Goal: Task Accomplishment & Management: Manage account settings

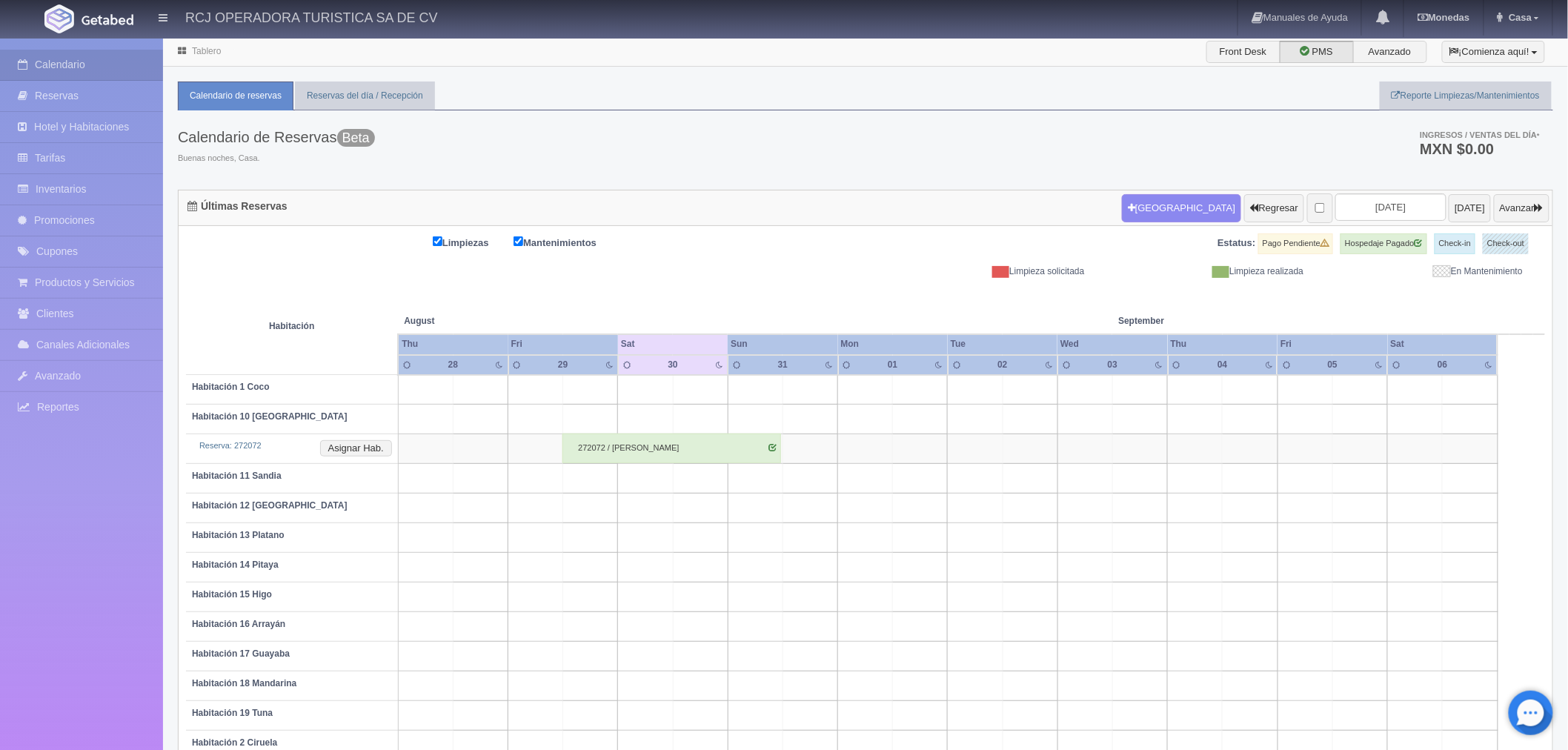
click at [924, 253] on div "Estatus: Pago Pendiente Hospedaje Pagado Check-in Check-out" at bounding box center [1205, 249] width 679 height 31
click at [864, 277] on div "Limpiezas Mantenimientos Estatus: Pago Pendiente Hospedaje Pagado Check-in Chec…" at bounding box center [865, 255] width 1360 height 44
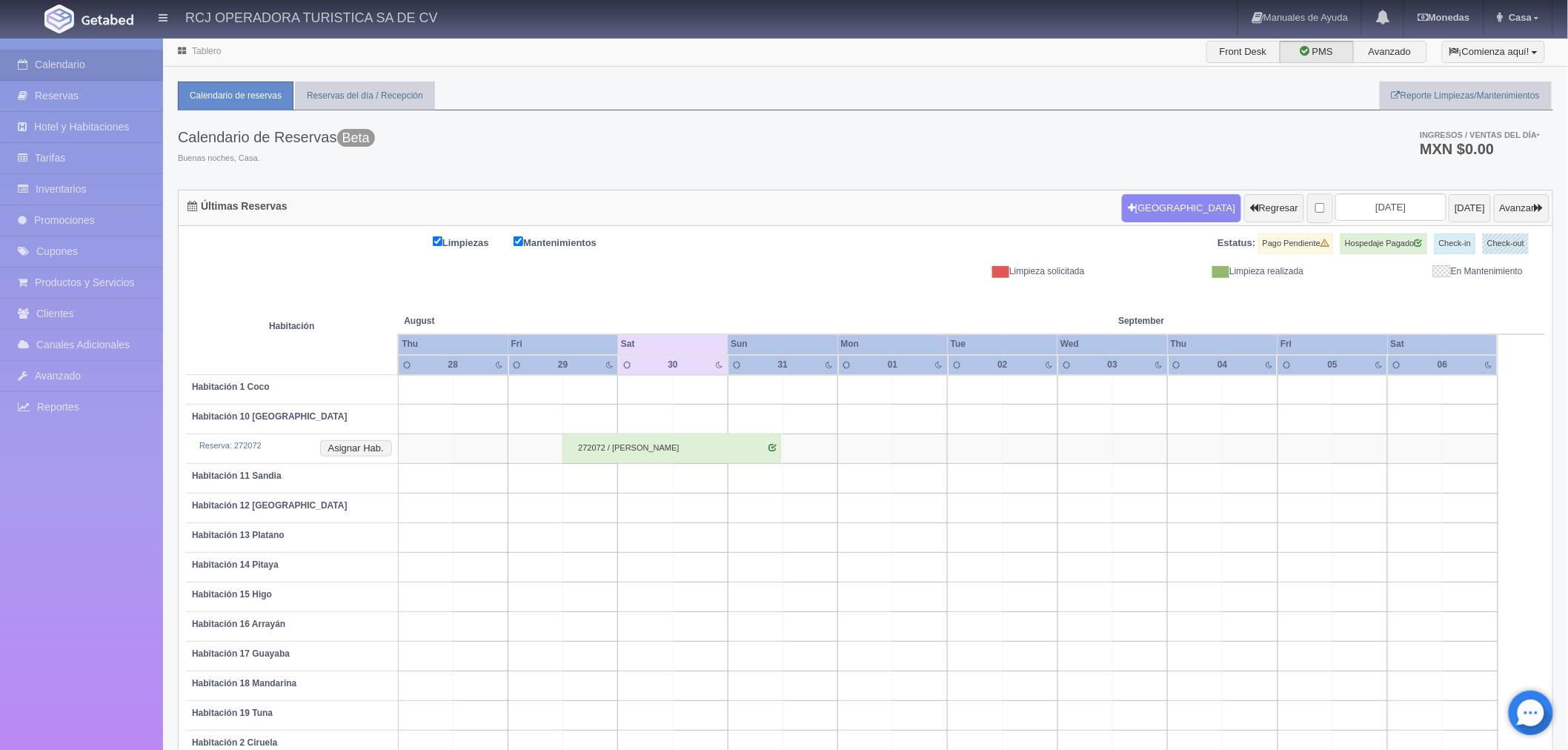
click at [635, 296] on th at bounding box center [700, 305] width 164 height 57
click at [715, 272] on div "Limpiezas Mantenimientos Estatus: Pago Pendiente Hospedaje Pagado Check-in Chec…" at bounding box center [865, 255] width 1360 height 44
click at [988, 275] on div "Limpieza solicitada" at bounding box center [987, 271] width 219 height 13
click at [1003, 275] on span at bounding box center [1000, 271] width 17 height 12
drag, startPoint x: 999, startPoint y: 272, endPoint x: 973, endPoint y: 271, distance: 26.0
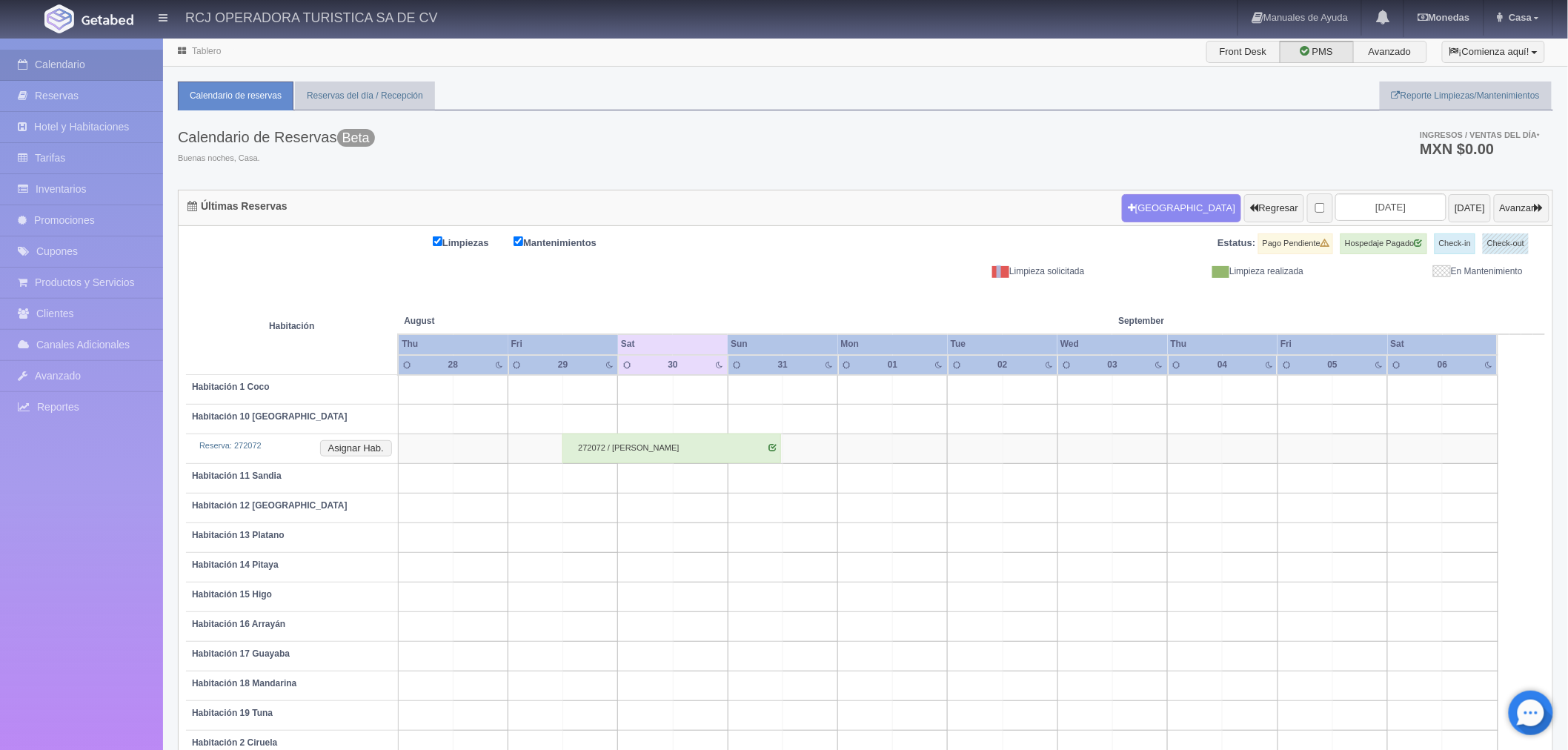
click at [973, 271] on div "Limpieza solicitada" at bounding box center [987, 271] width 219 height 13
click at [979, 274] on div "Limpieza solicitada" at bounding box center [987, 271] width 219 height 13
click at [78, 189] on link "Inventarios" at bounding box center [81, 190] width 163 height 31
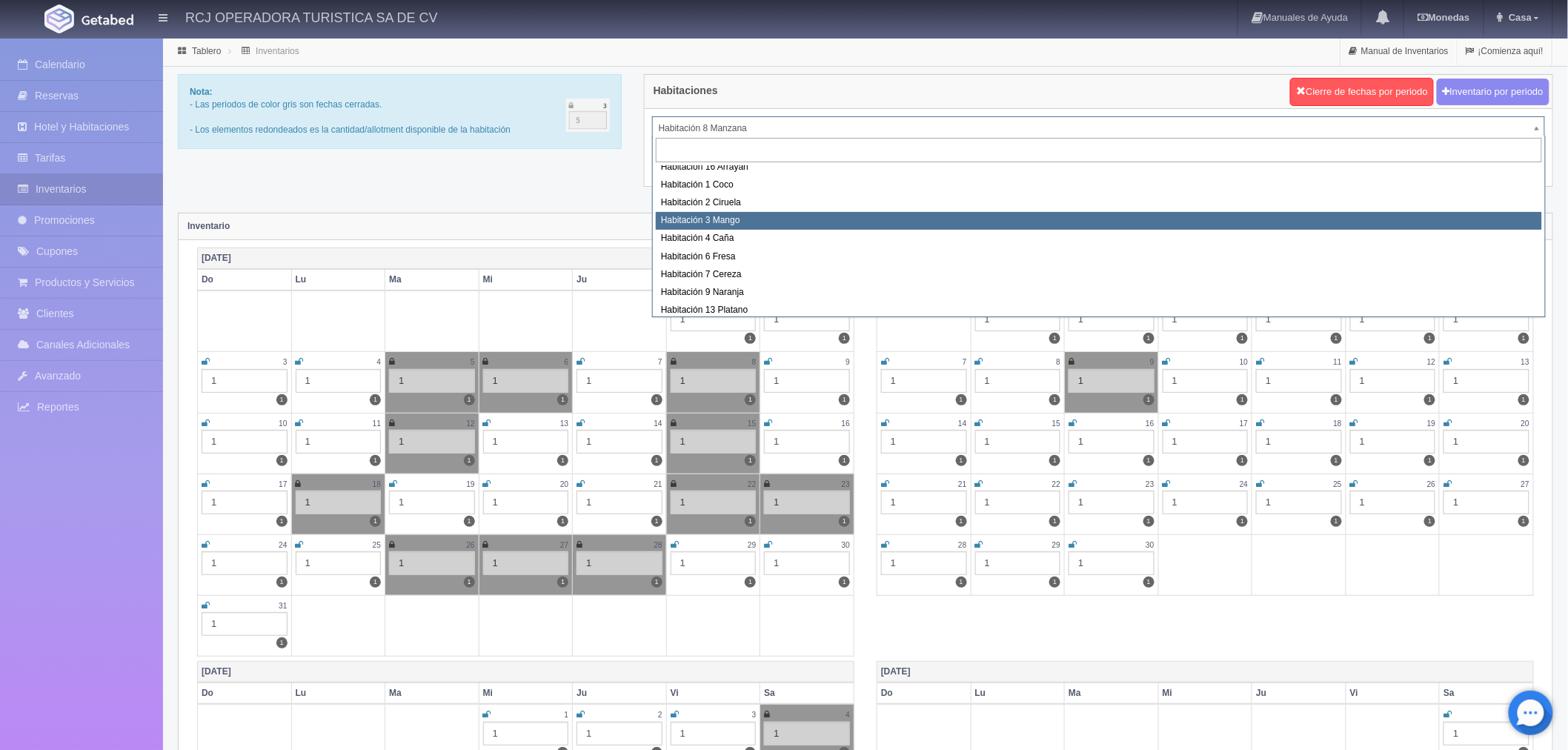
scroll to position [190, 0]
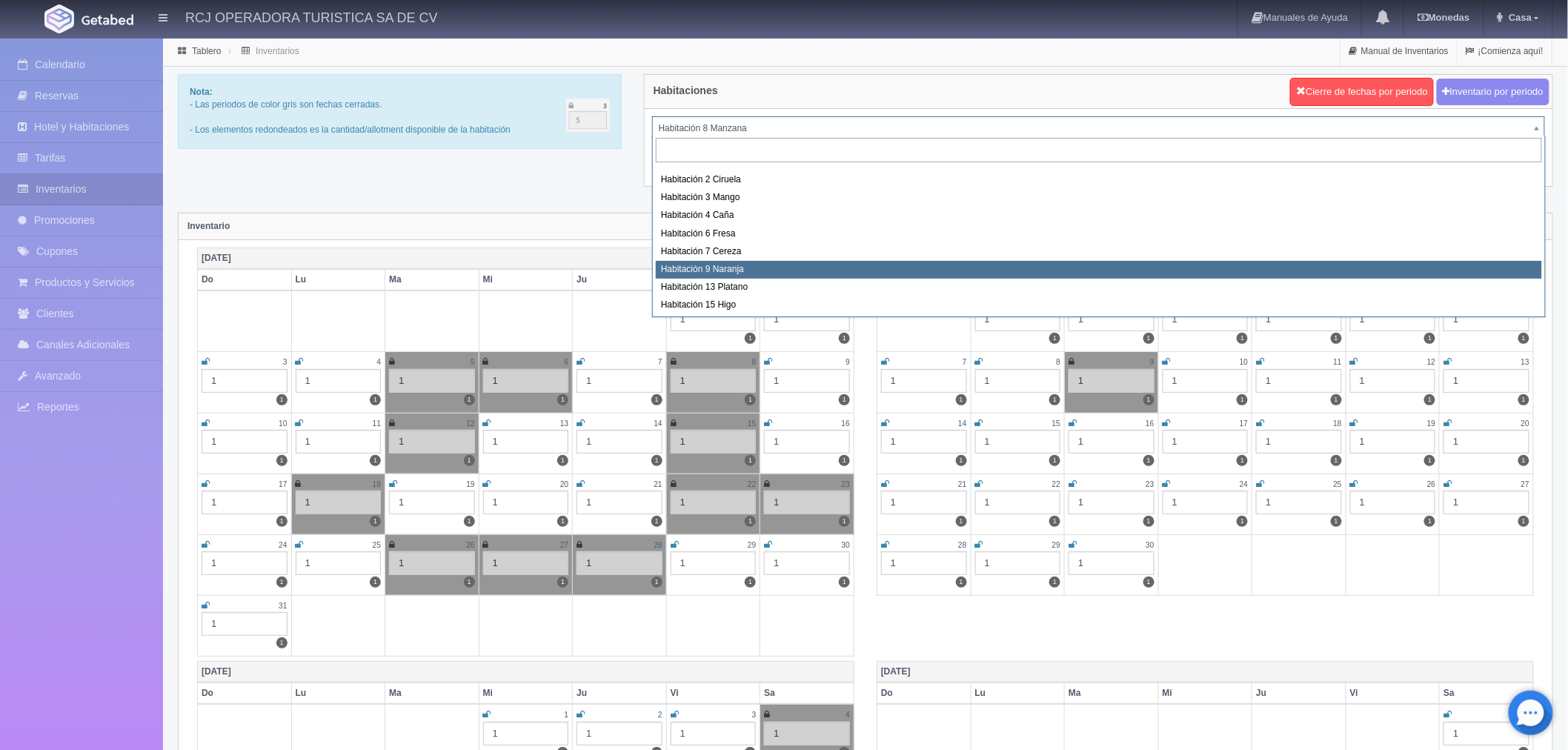
select select "1612"
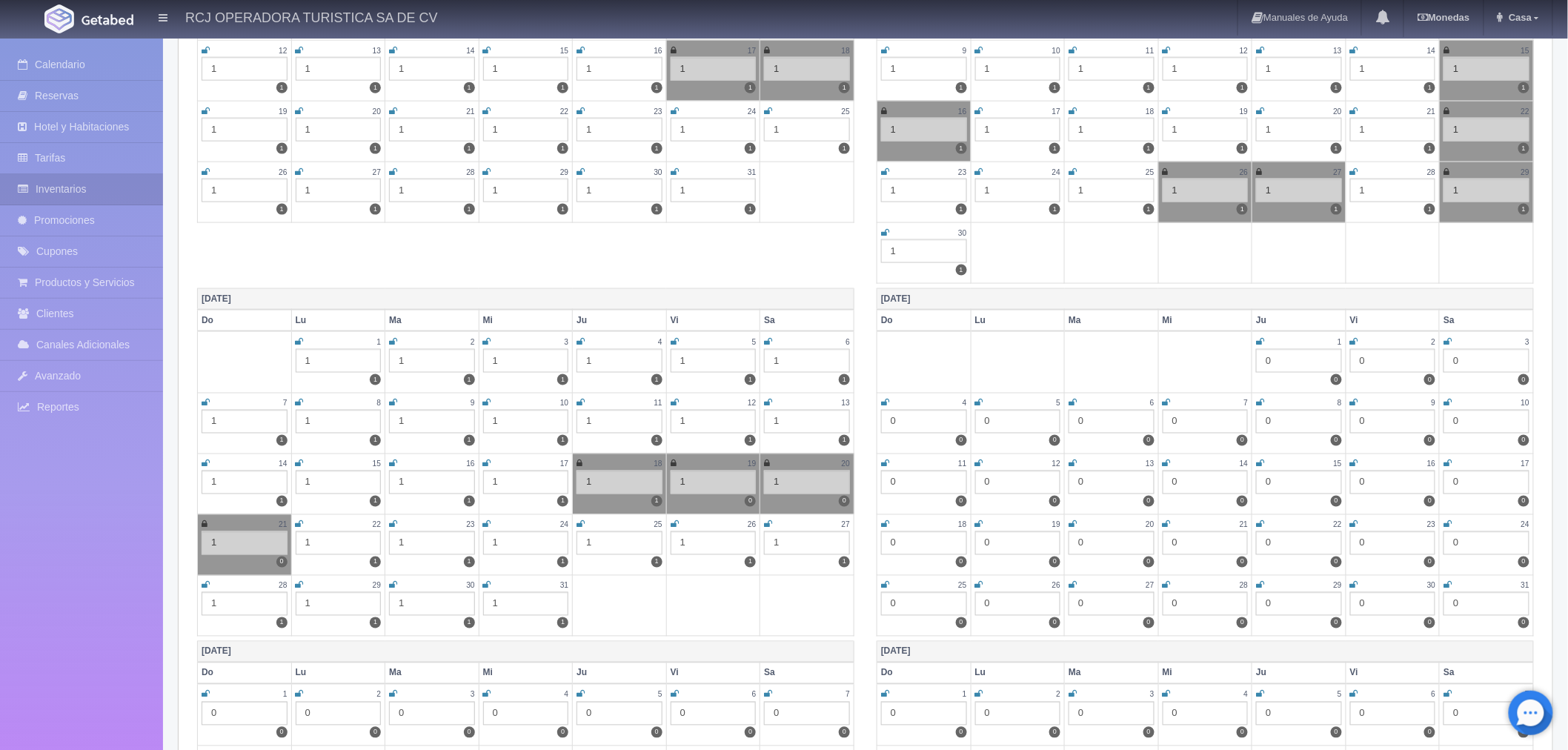
scroll to position [905, 0]
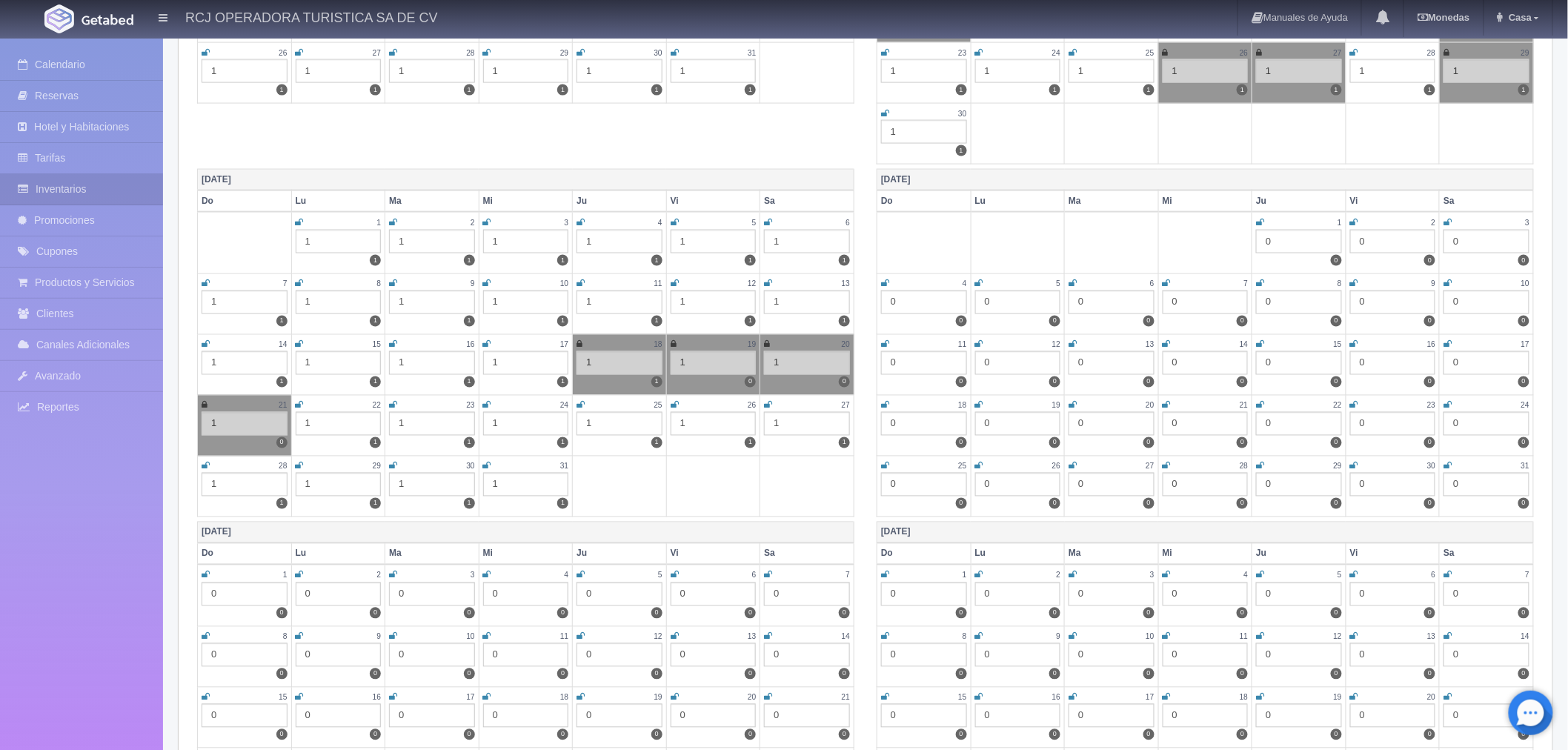
drag, startPoint x: 647, startPoint y: 342, endPoint x: 749, endPoint y: 345, distance: 102.0
click at [649, 342] on div "18" at bounding box center [620, 345] width 86 height 13
click at [788, 351] on div "1" at bounding box center [807, 363] width 86 height 23
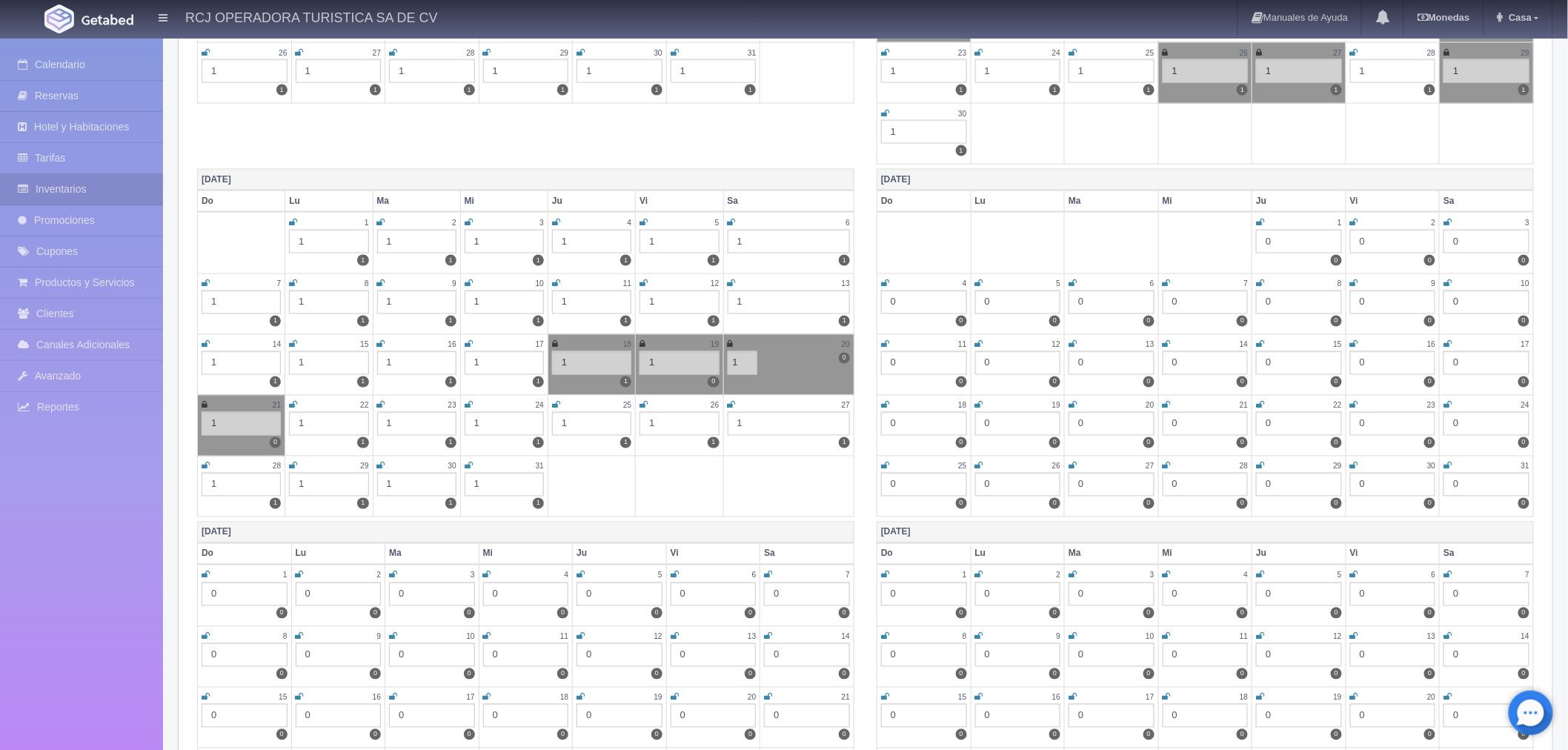
click at [257, 428] on div "1" at bounding box center [241, 424] width 79 height 23
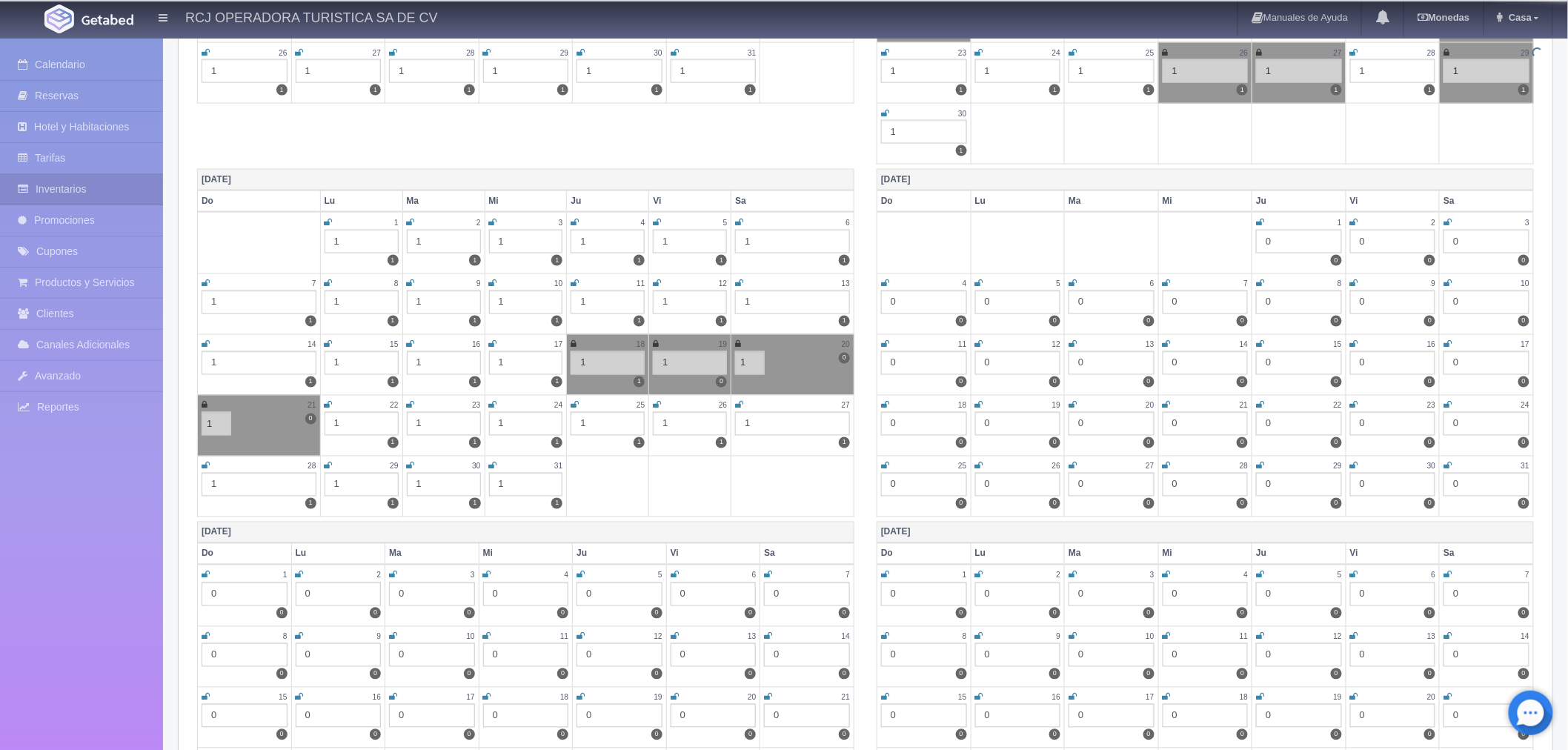
click at [257, 428] on td "21 1 0 1" at bounding box center [259, 426] width 123 height 61
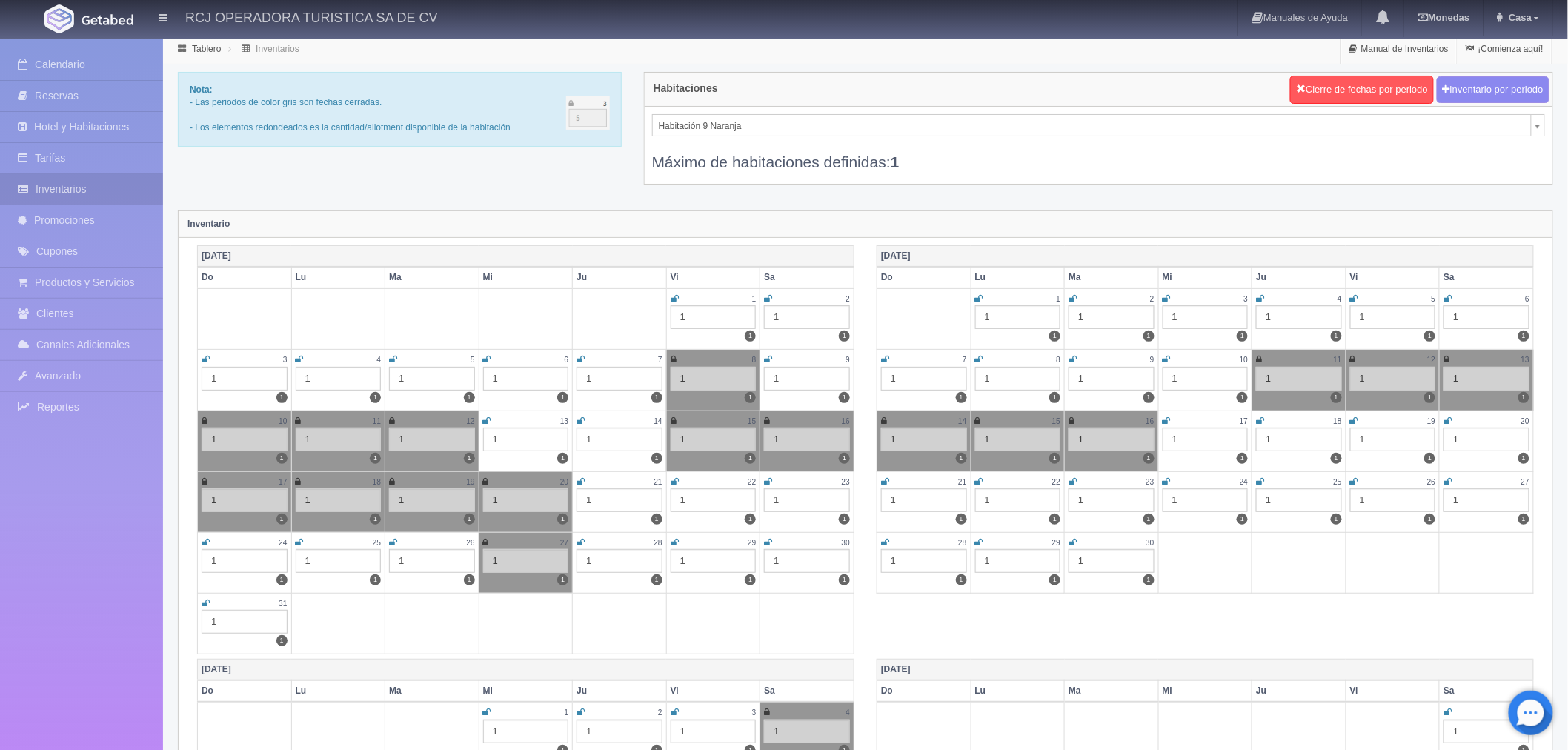
scroll to position [0, 0]
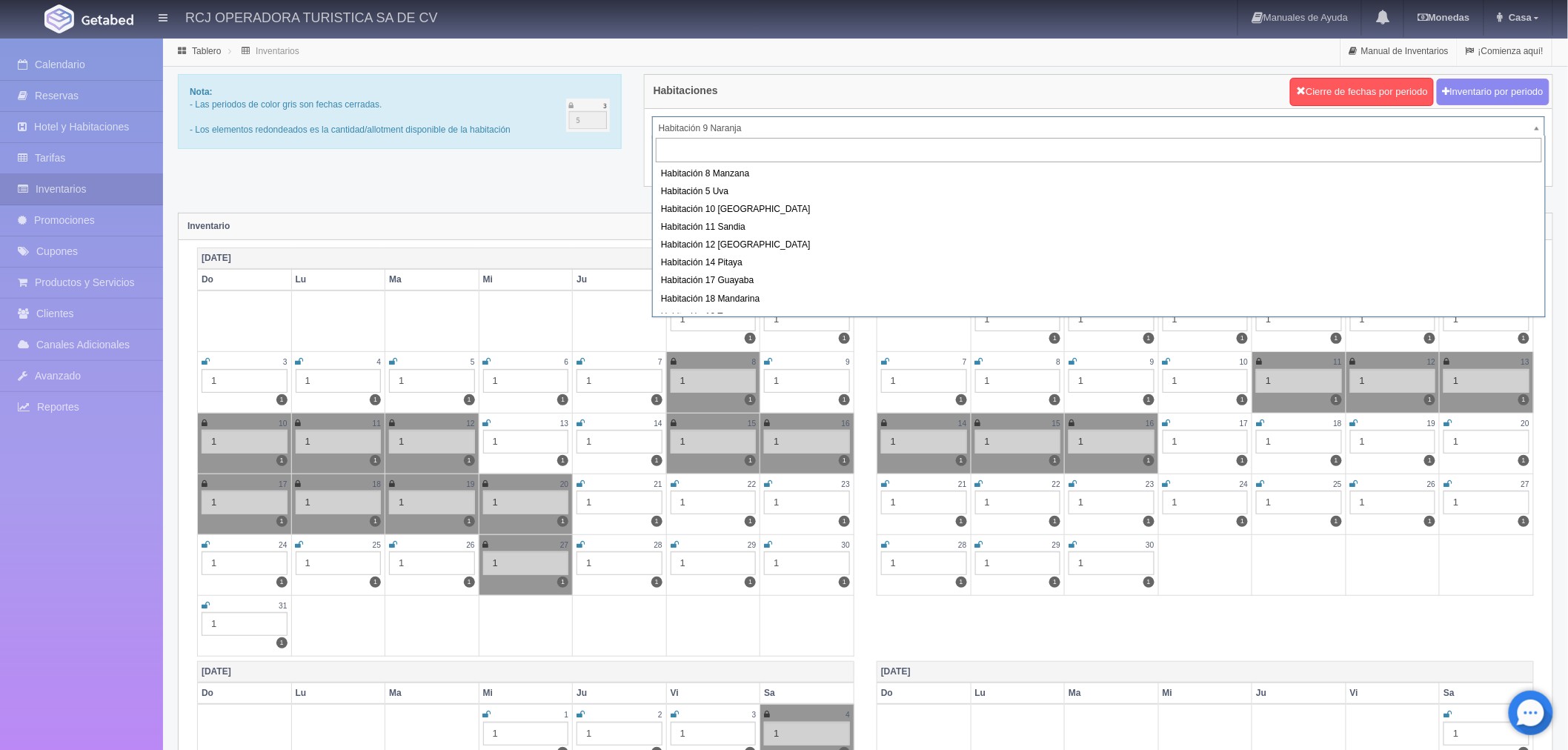
scroll to position [143, 0]
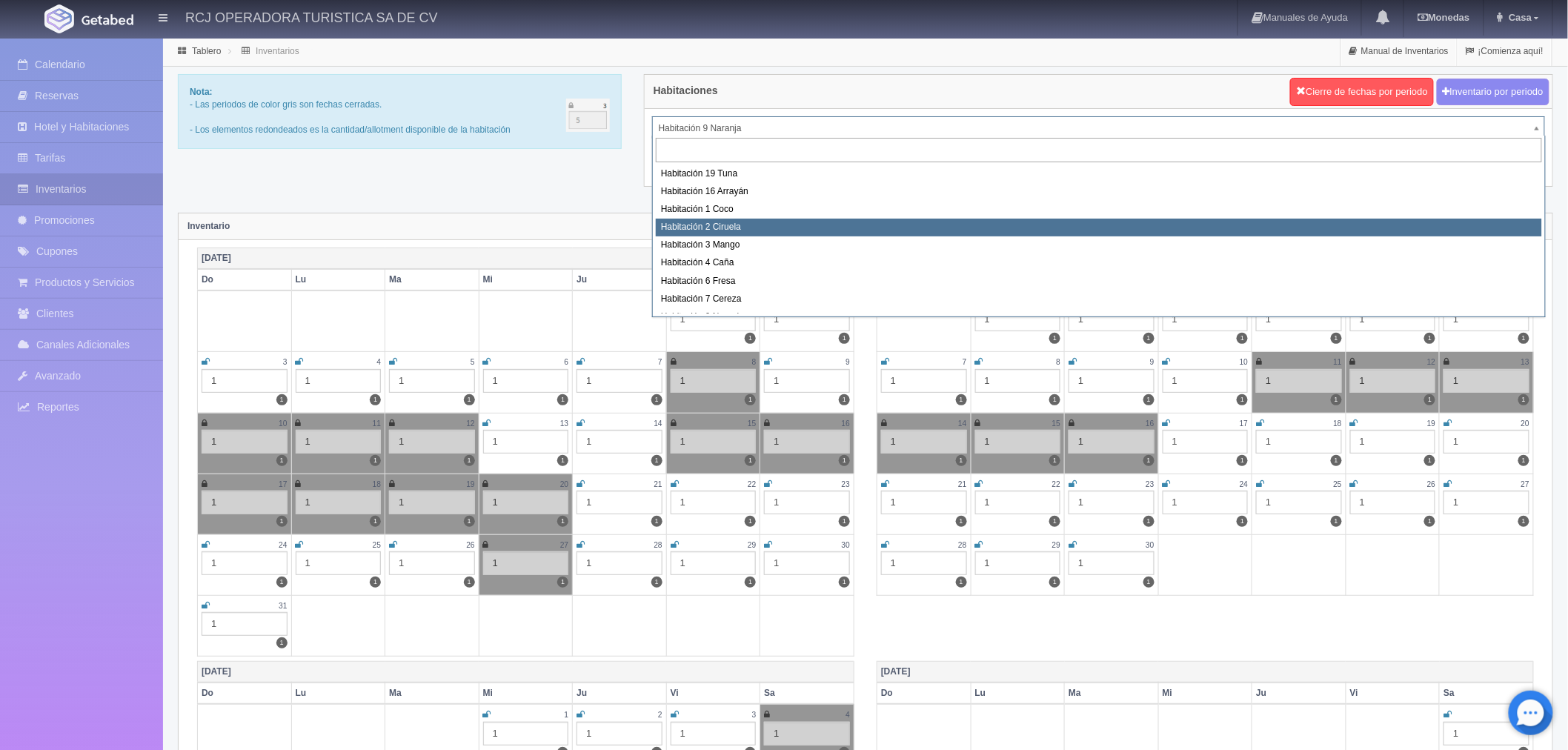
select select "1607"
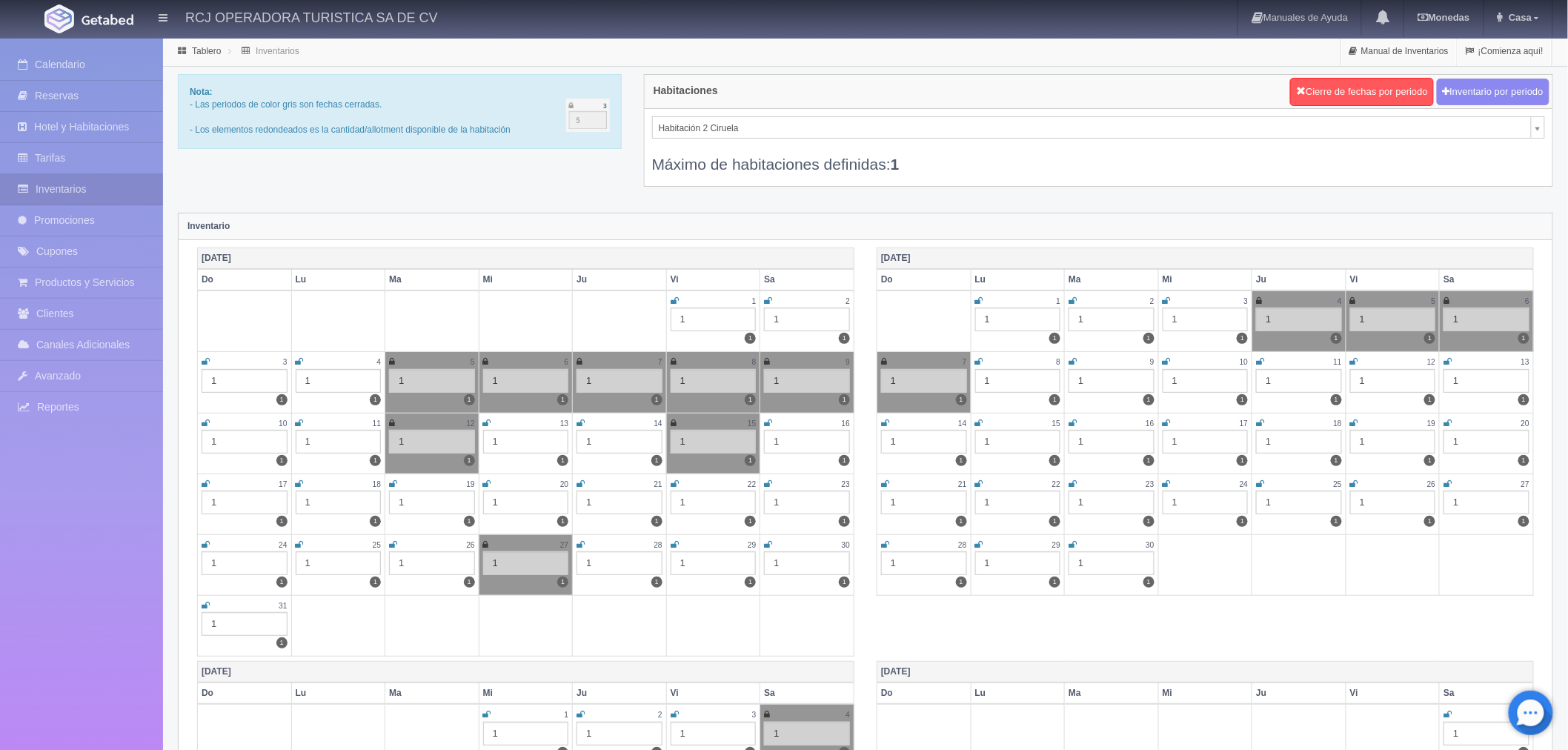
scroll to position [60, 0]
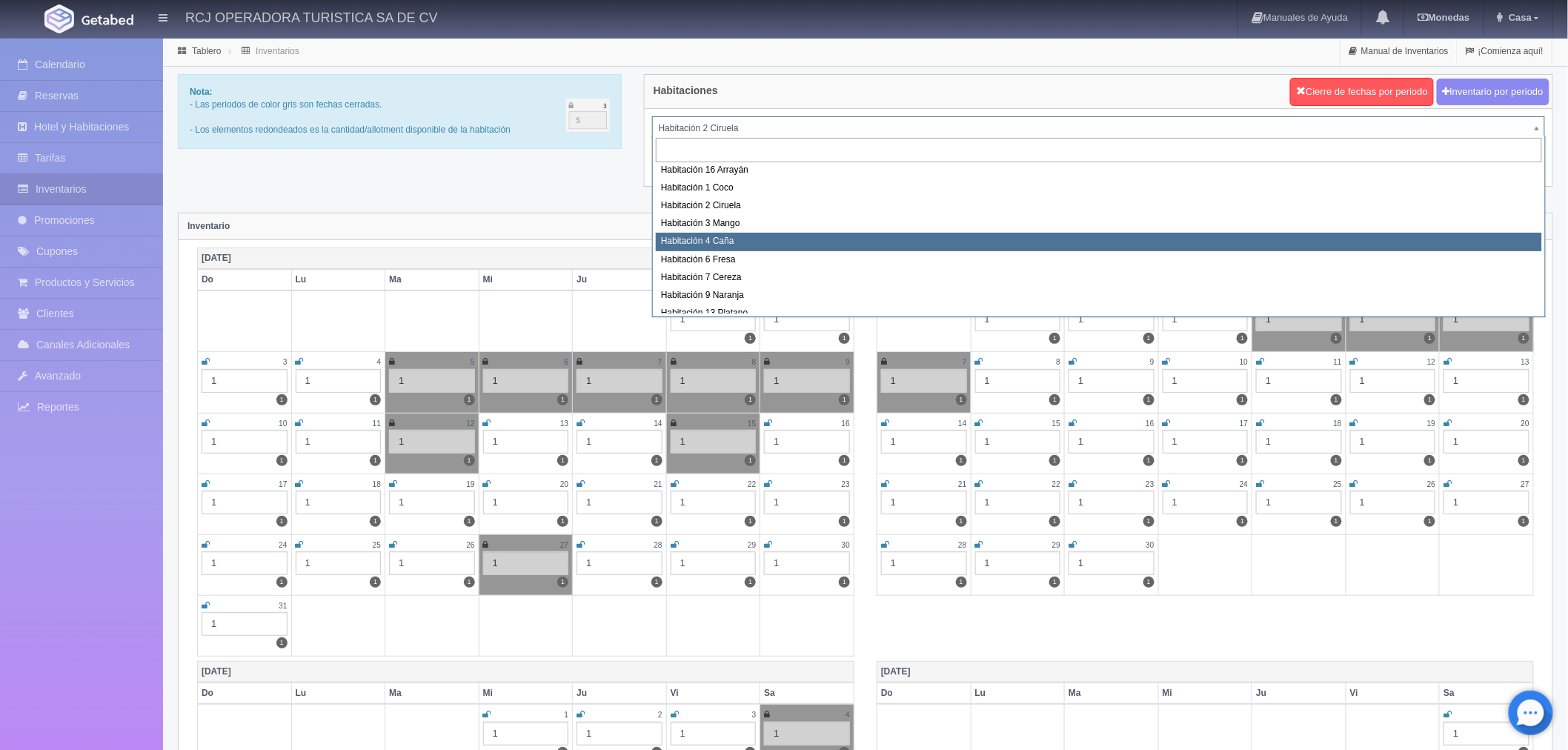
select select "1609"
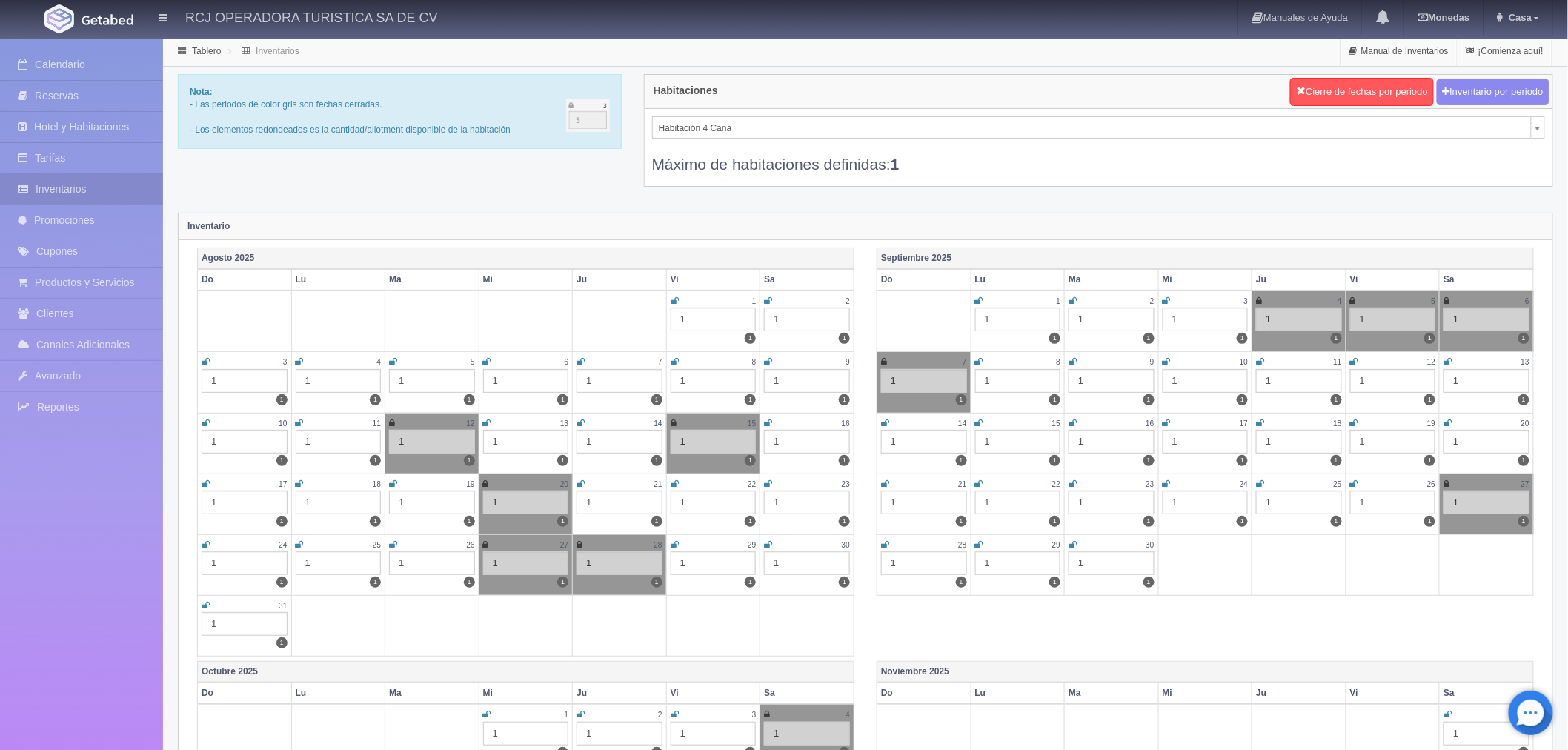
click at [1263, 181] on div "Habitación 4 Caña Habitación 8 Manzana Habitación 5 Uva Habitación 10 Lima Habi…" at bounding box center [1099, 147] width 908 height 77
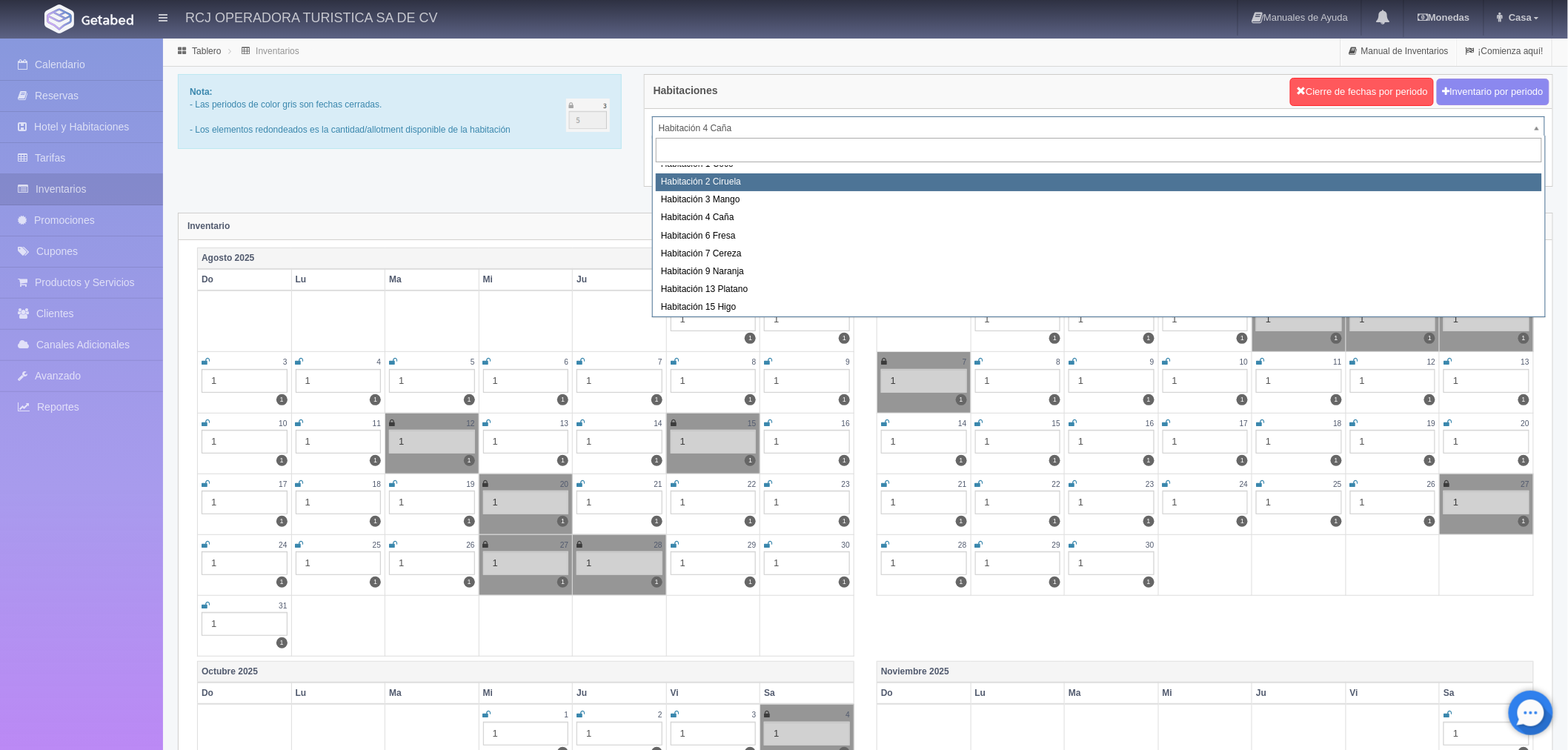
scroll to position [190, 0]
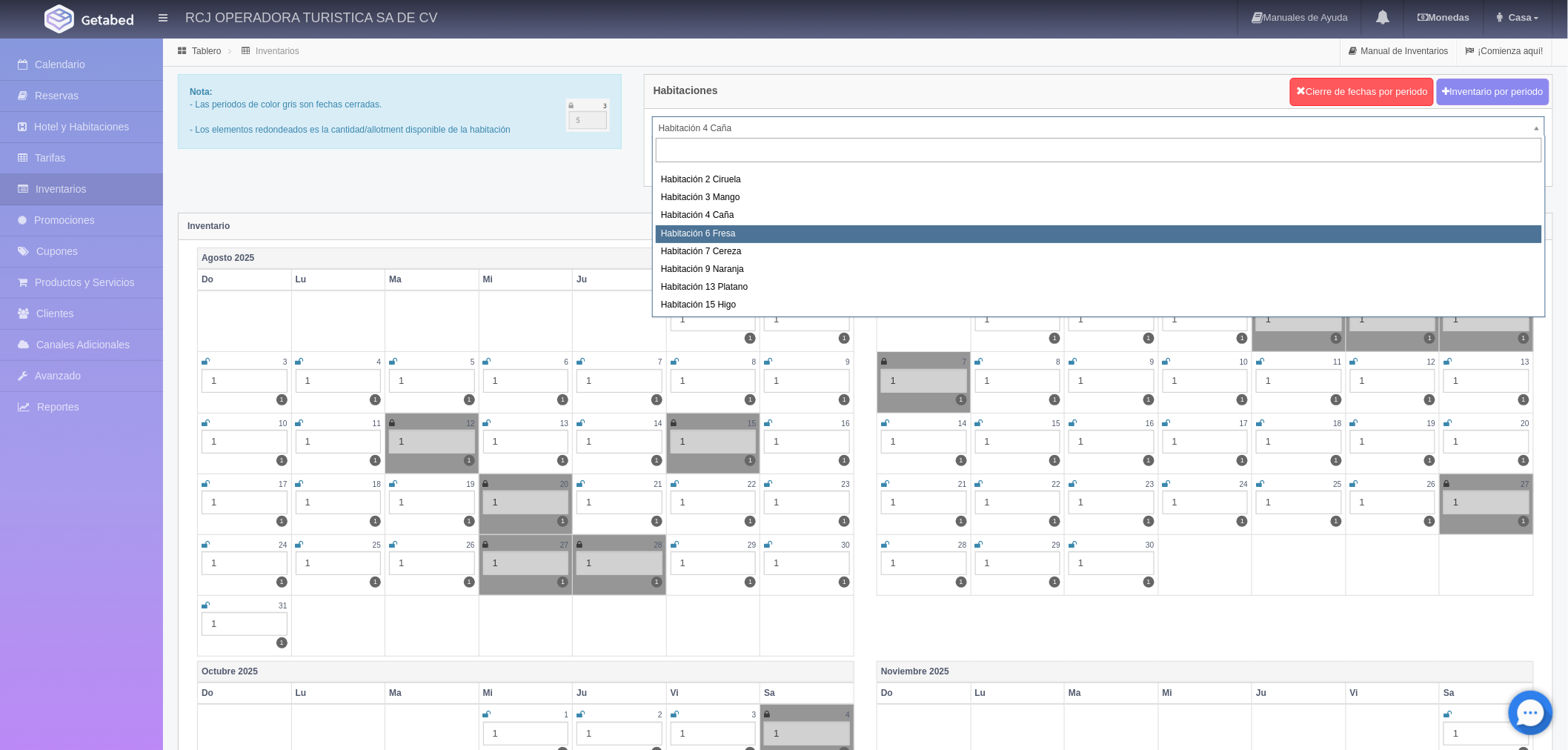
select select "1610"
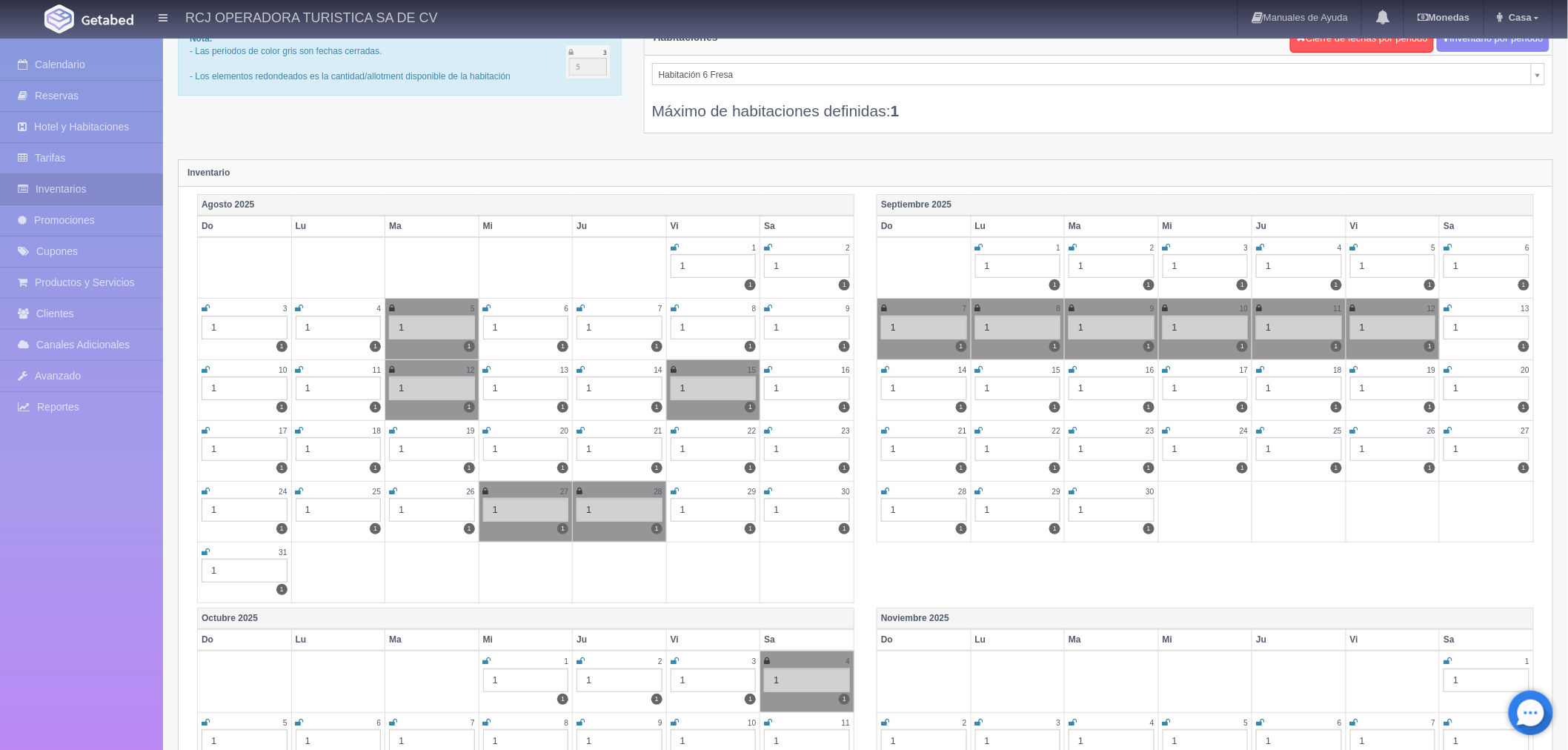
scroll to position [83, 0]
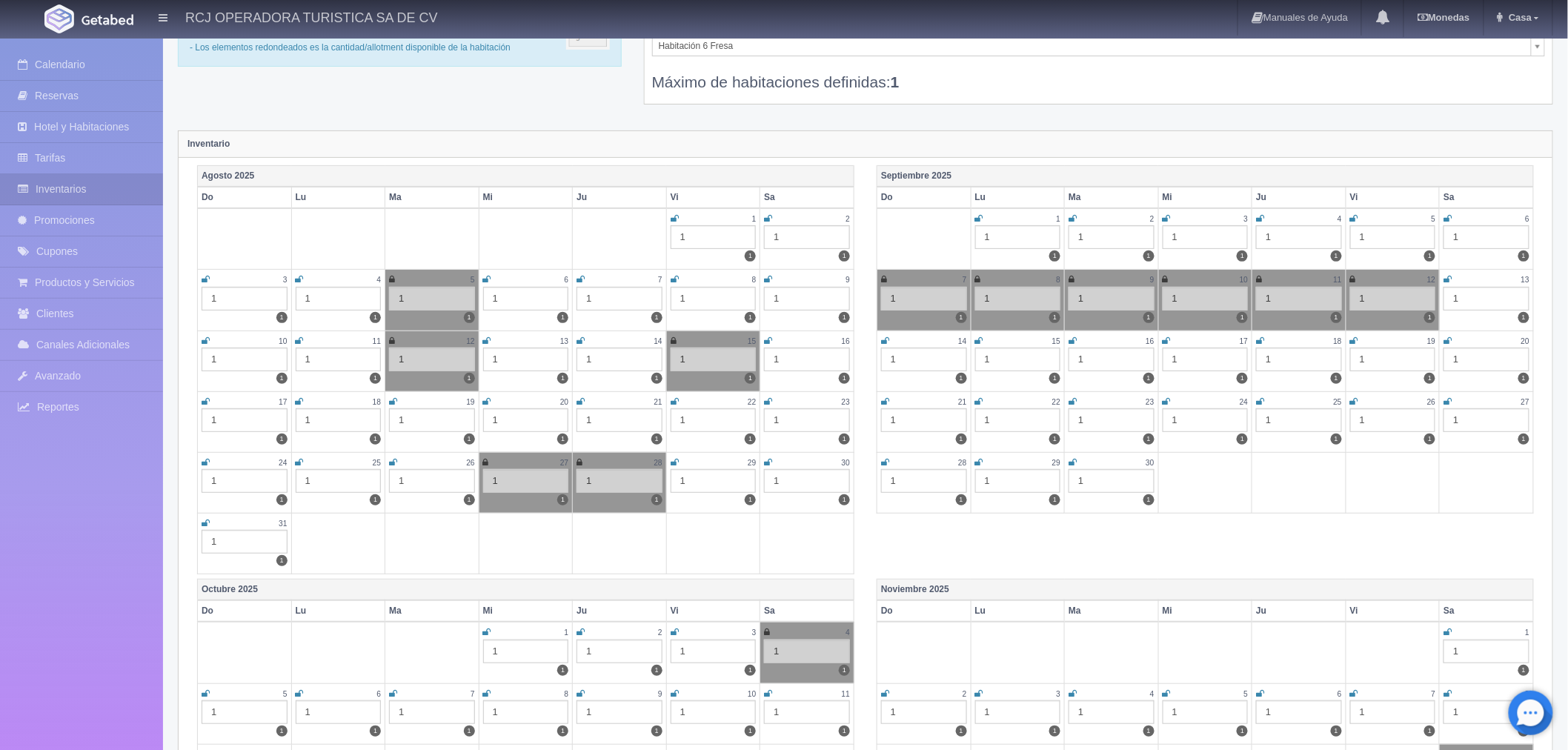
click at [1545, 364] on div "[DATE] Do Lu Ma Mi Ju Vi Sa 1 1 1 2 1 1 3 1 1 4 1 1 5 1 1 6 1 1 7 1 1 8 1 1 9 1…" at bounding box center [1205, 341] width 679 height 353
click at [1540, 369] on div "Septiembre 2025 Do Lu Ma Mi Ju Vi Sa 1 1 1 2 1 1 3 1 1 4 1 1 5 1 1 6 1 1 7 1 1 …" at bounding box center [1205, 341] width 679 height 353
click at [1540, 373] on div "Septiembre 2025 Do Lu Ma Mi Ju Vi Sa 1 1 1 2 1 1 3 1 1 4 1 1 5 1 1 6 1 1 7 1 1 …" at bounding box center [1205, 341] width 679 height 353
click at [1414, 535] on div "Agosto 2025 Do Lu Ma Mi Ju Vi Sa 1 1 1 2 1 1 3 1 1 4 1 1 5 1 1 6 1 1 7 1 1 8 1 …" at bounding box center [865, 372] width 1360 height 413
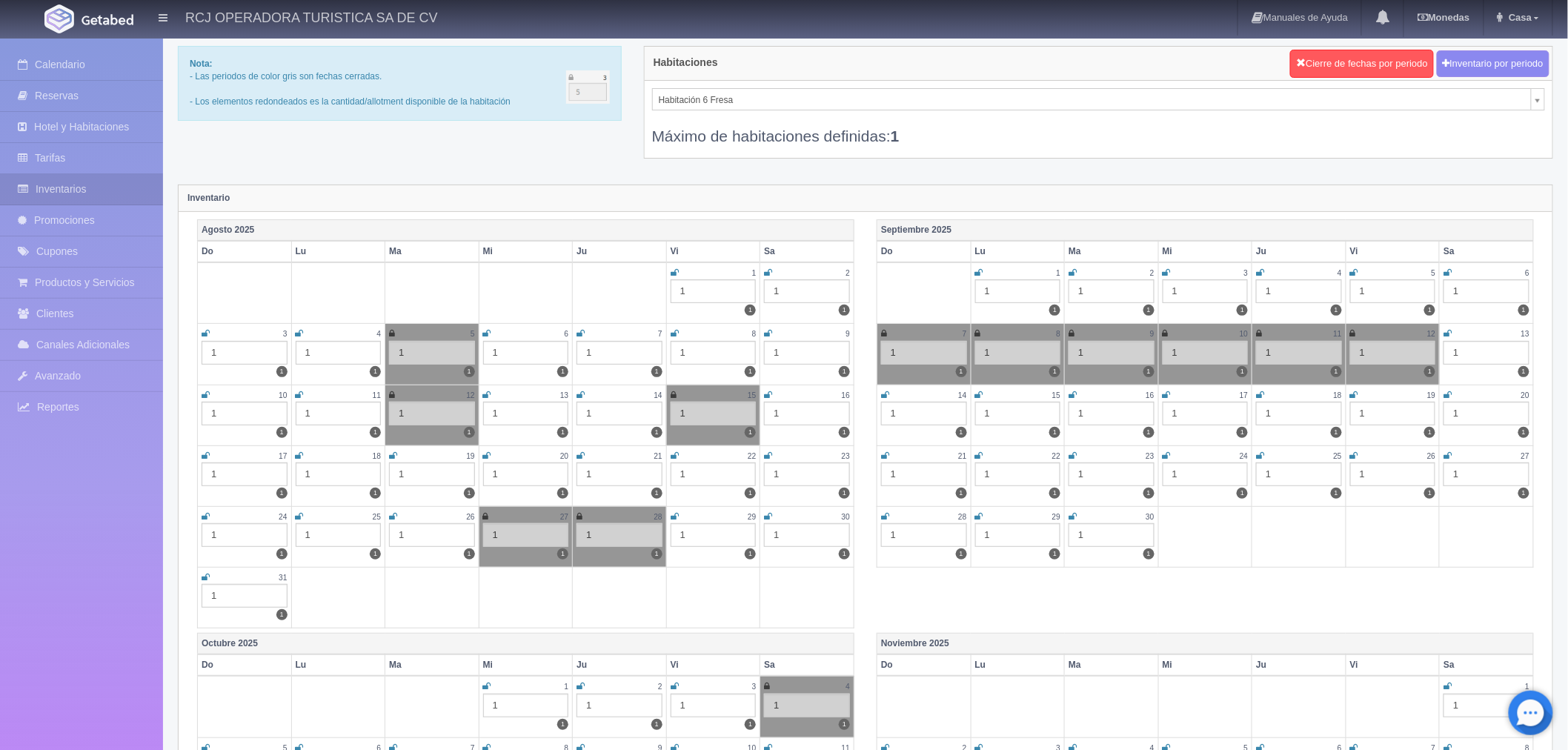
scroll to position [0, 0]
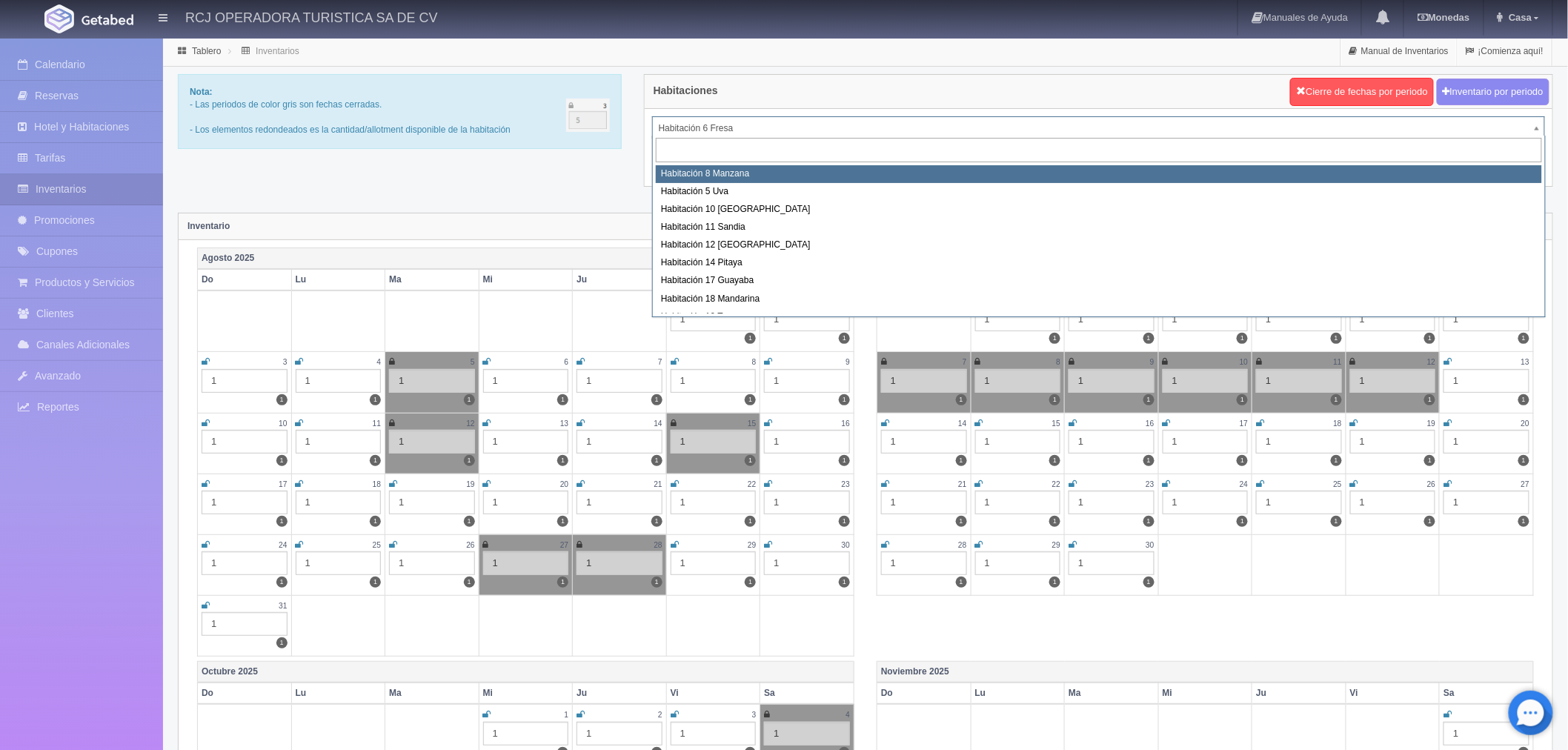
select select "1566"
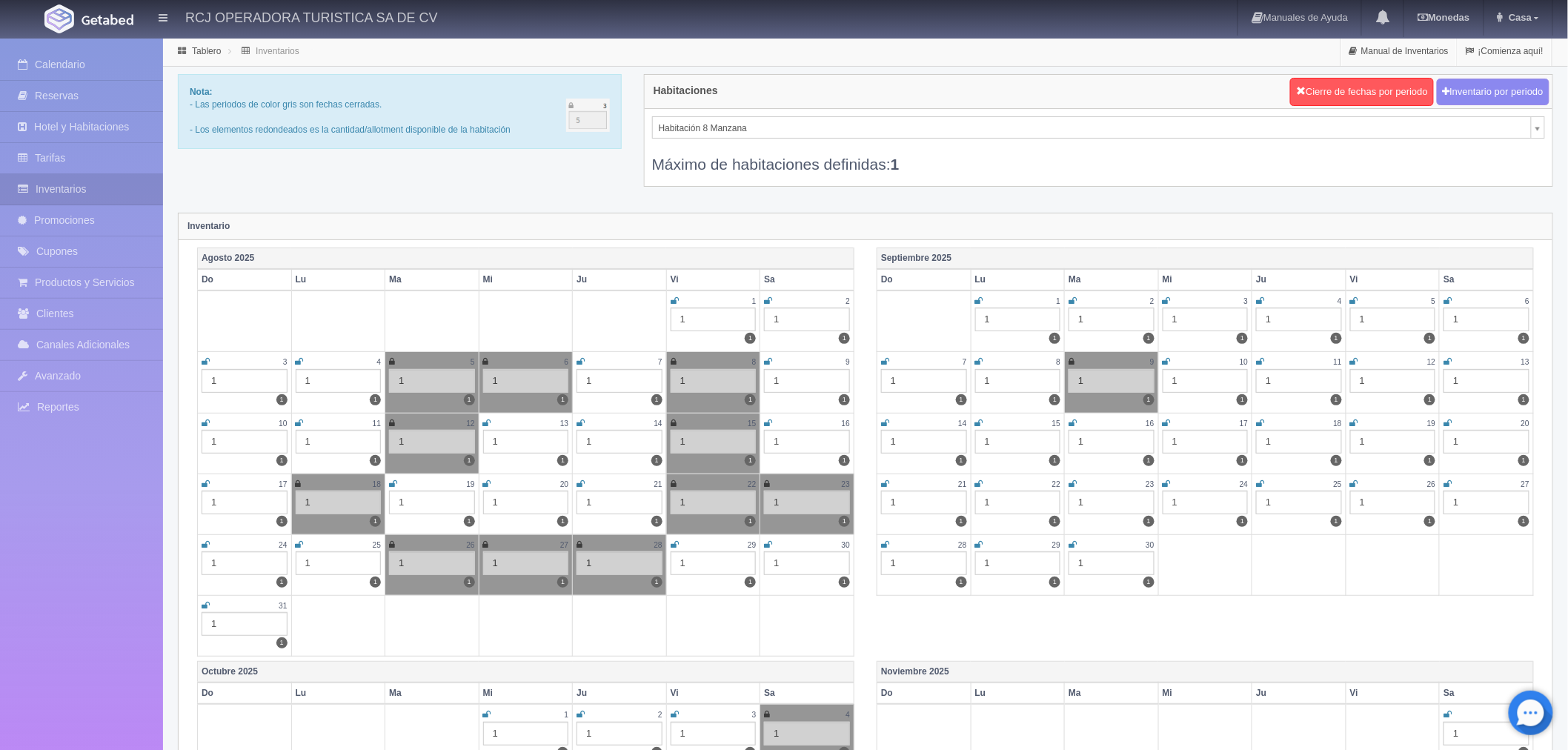
click at [883, 360] on icon at bounding box center [885, 362] width 8 height 9
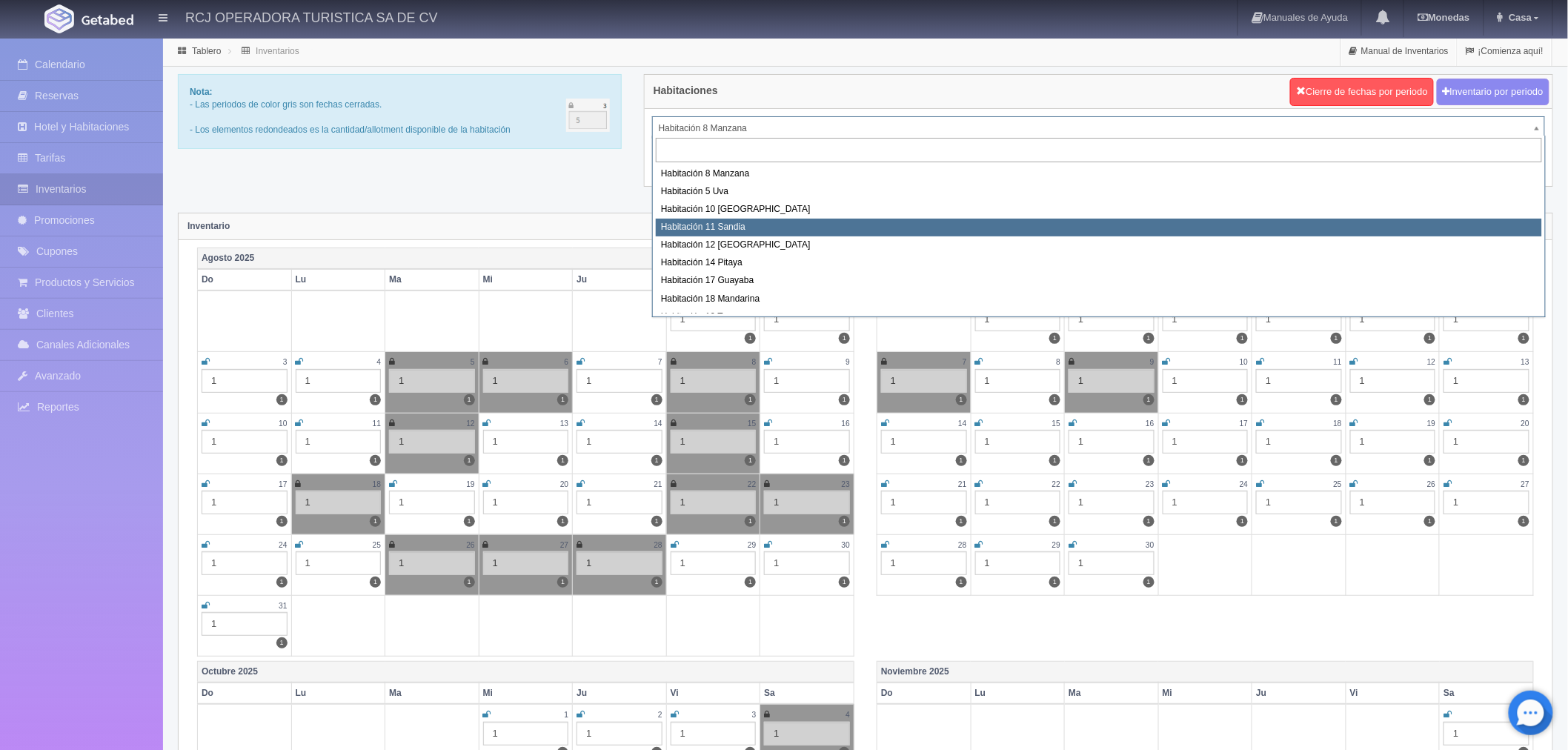
scroll to position [164, 0]
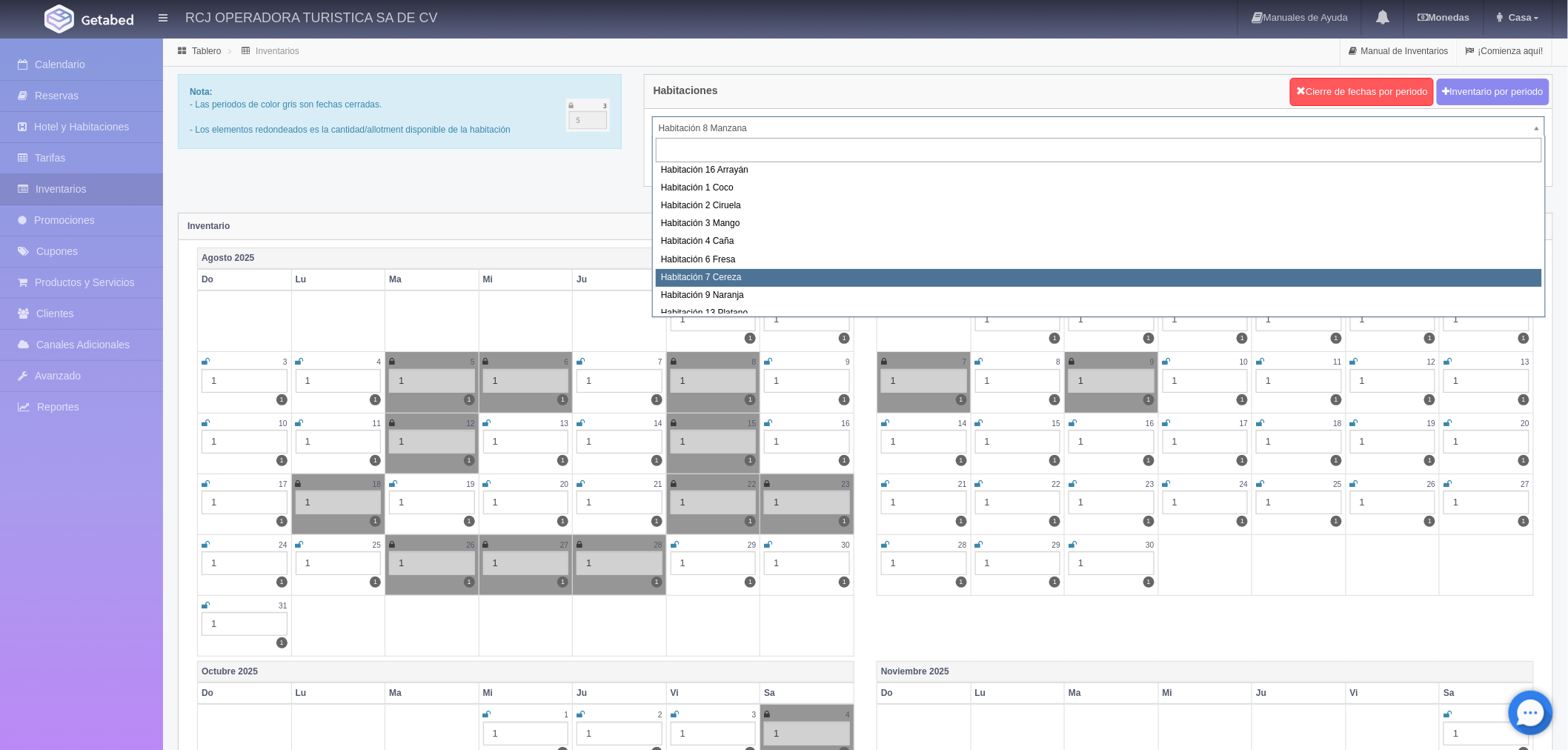
select select "1611"
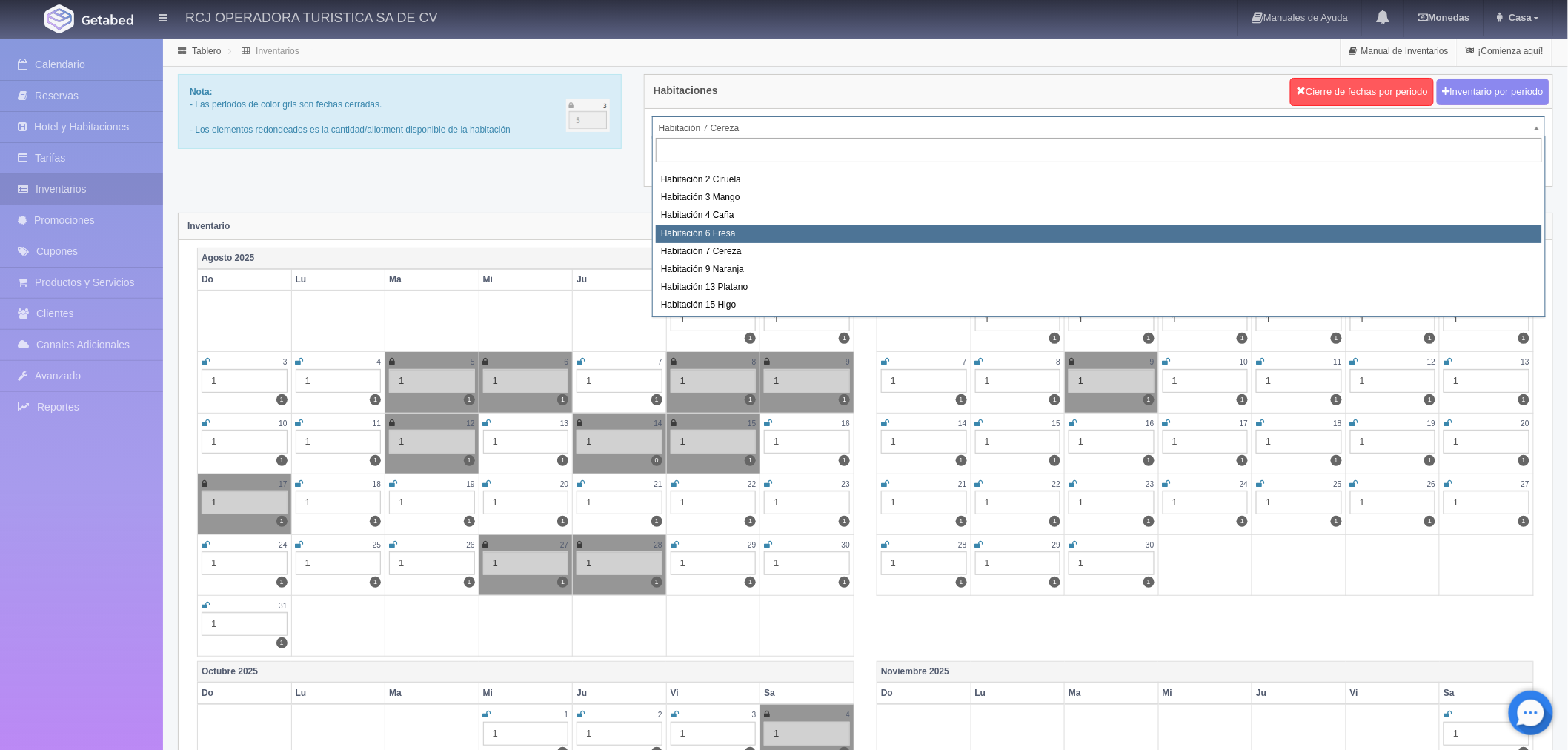
select select "1610"
